Goal: Find specific page/section: Find specific page/section

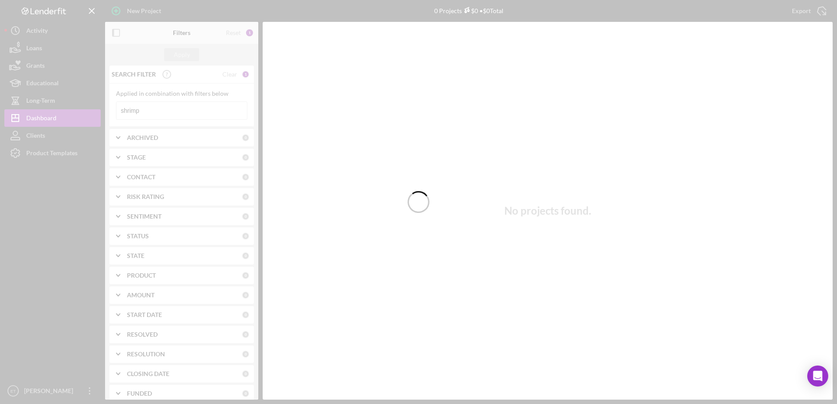
click at [60, 155] on div at bounding box center [418, 202] width 837 height 404
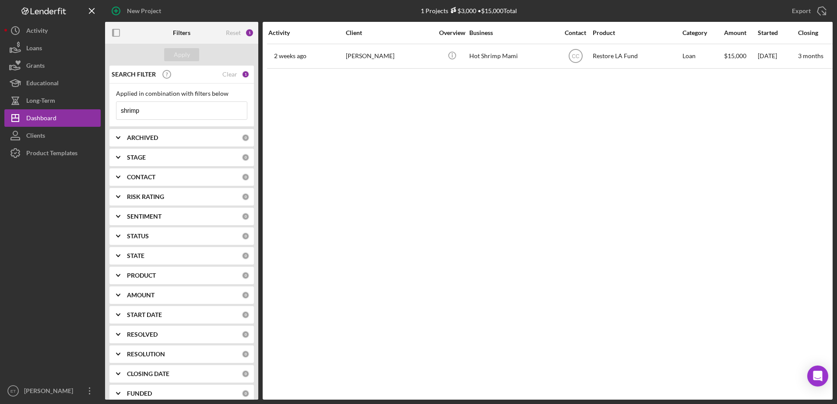
click at [49, 155] on div "Product Templates" at bounding box center [51, 154] width 51 height 20
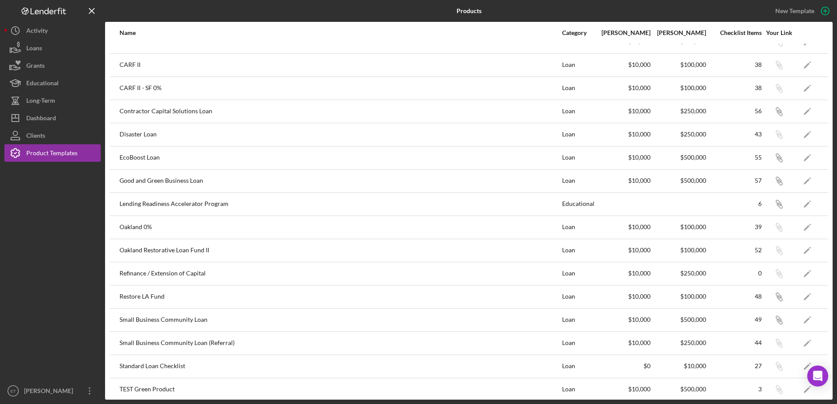
scroll to position [20, 0]
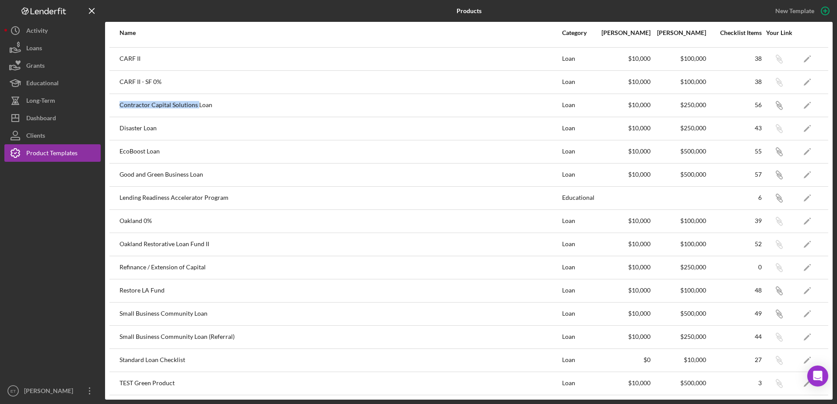
drag, startPoint x: 117, startPoint y: 106, endPoint x: 197, endPoint y: 106, distance: 80.5
click at [197, 106] on tr "Contractor Capital Solutions Loan Loan $10,000 $250,000 56 Icon/Link Icon/Edit" at bounding box center [468, 105] width 719 height 23
copy tr "Contractor Capital Solutions"
drag, startPoint x: 126, startPoint y: 151, endPoint x: 148, endPoint y: 155, distance: 22.2
click at [148, 155] on div "EcoBoost Loan" at bounding box center [340, 152] width 442 height 22
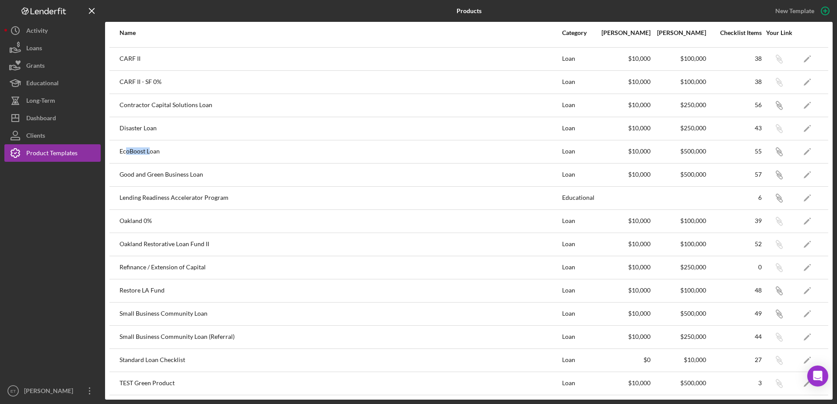
click at [135, 151] on div "EcoBoost Loan" at bounding box center [340, 152] width 442 height 22
